Goal: Information Seeking & Learning: Understand process/instructions

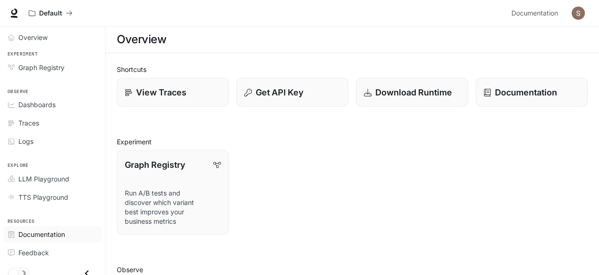
click at [56, 235] on span "Documentation" at bounding box center [41, 235] width 47 height 10
